Goal: Find specific page/section: Find specific page/section

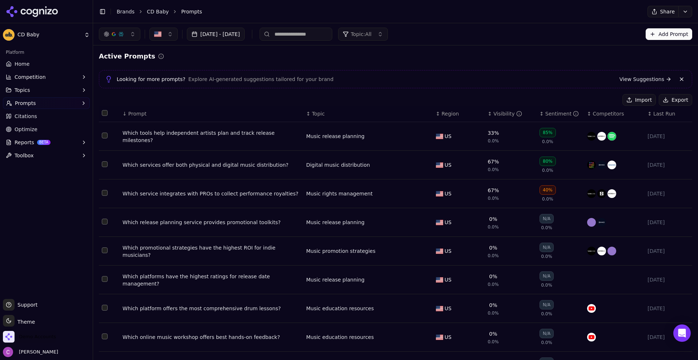
click at [20, 334] on span "Demo Accounts" at bounding box center [37, 337] width 37 height 7
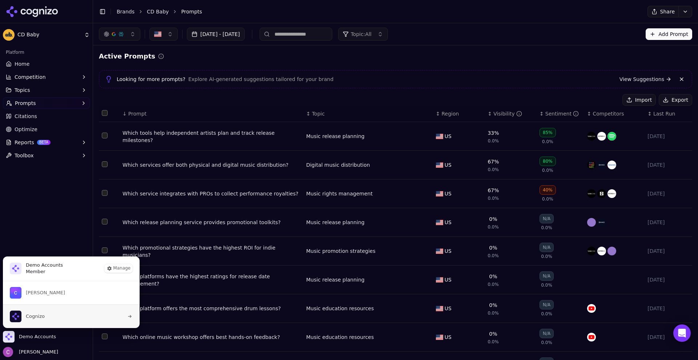
click at [66, 314] on button "Cognizo" at bounding box center [71, 317] width 137 height 24
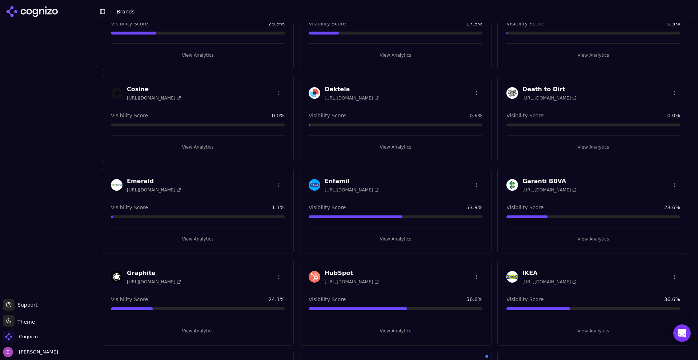
scroll to position [364, 0]
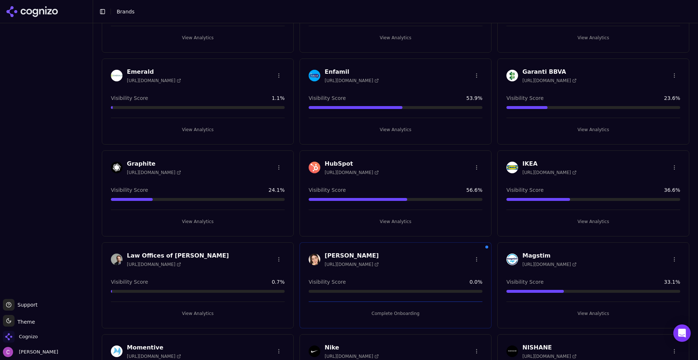
click at [363, 219] on button "View Analytics" at bounding box center [396, 222] width 174 height 12
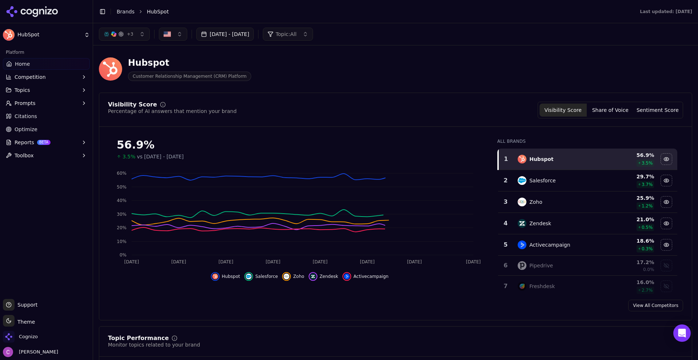
click at [326, 103] on div "Visibility Score Percentage of AI answers that mention your brand Visibility Sc…" at bounding box center [395, 110] width 575 height 17
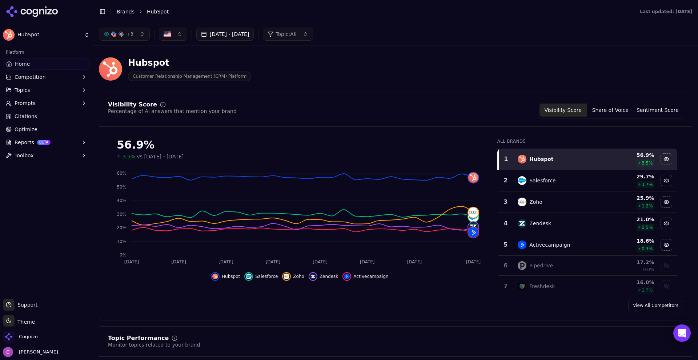
click at [32, 97] on button "Prompts" at bounding box center [46, 103] width 87 height 12
click at [31, 103] on span "Prompts" at bounding box center [25, 103] width 21 height 7
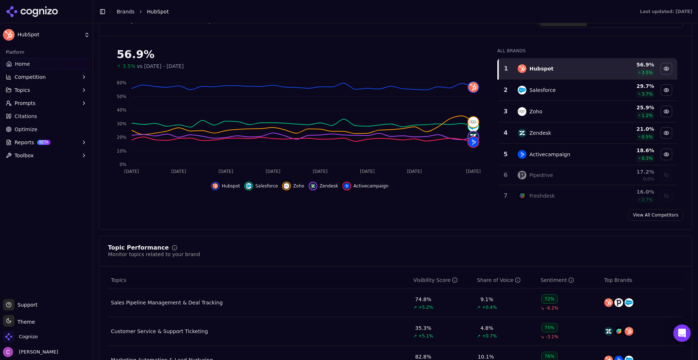
scroll to position [218, 0]
